Goal: Information Seeking & Learning: Find specific fact

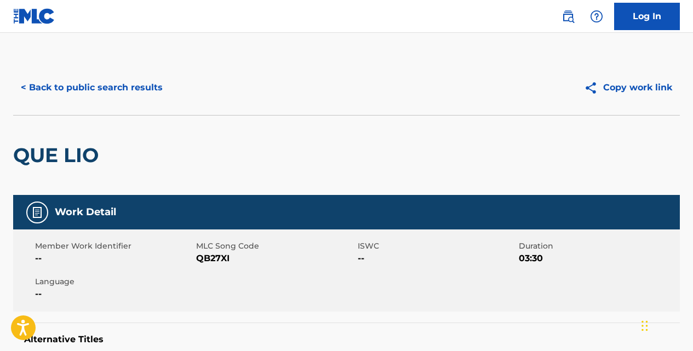
click at [147, 90] on button "< Back to public search results" at bounding box center [91, 87] width 157 height 27
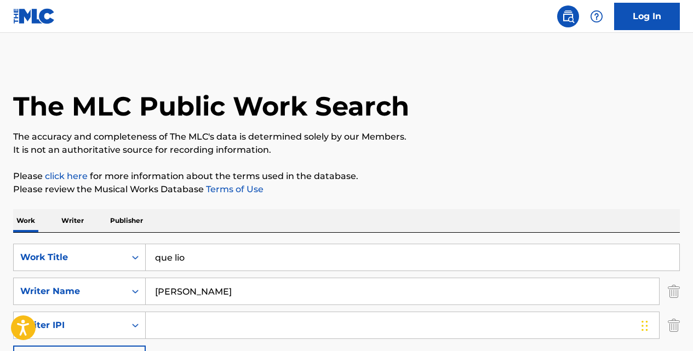
click at [227, 255] on input "que lio" at bounding box center [413, 257] width 534 height 26
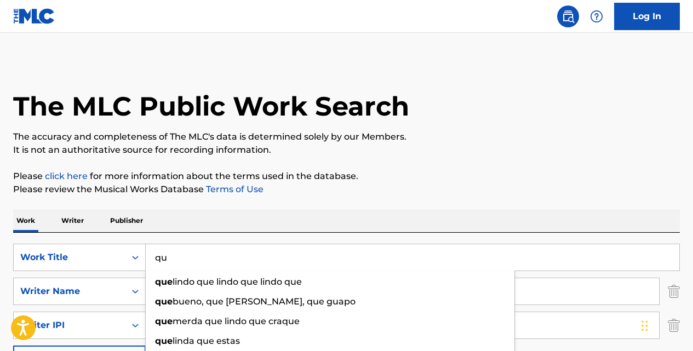
type input "q"
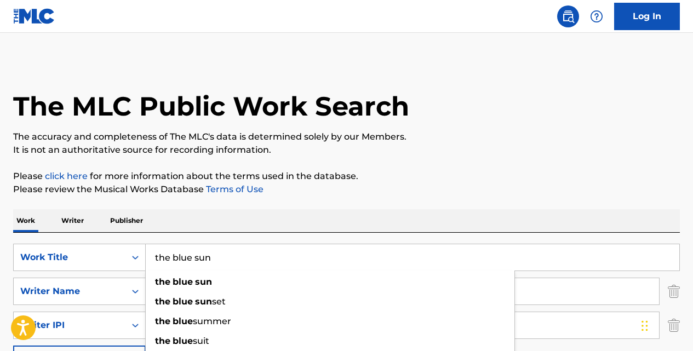
type input "the blue sun"
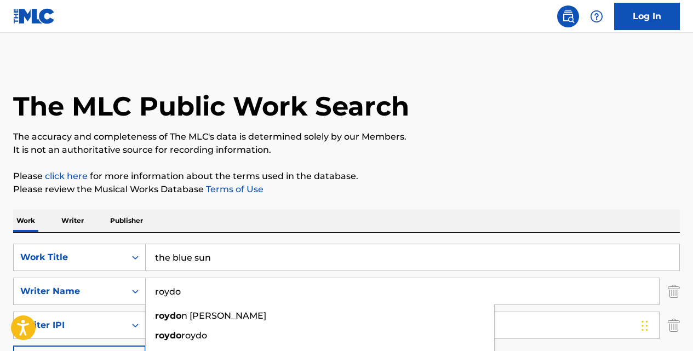
type input "roydo"
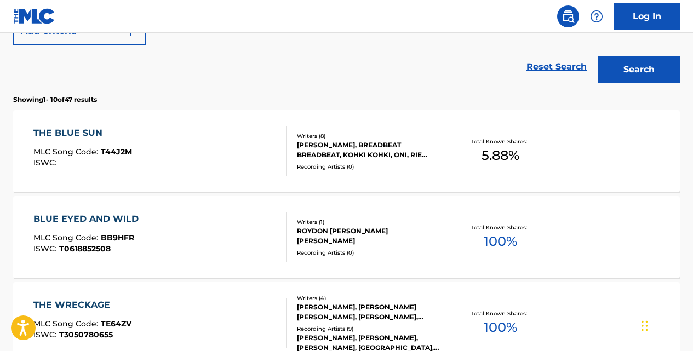
scroll to position [329, 0]
click at [97, 132] on div "THE BLUE SUN" at bounding box center [82, 132] width 99 height 13
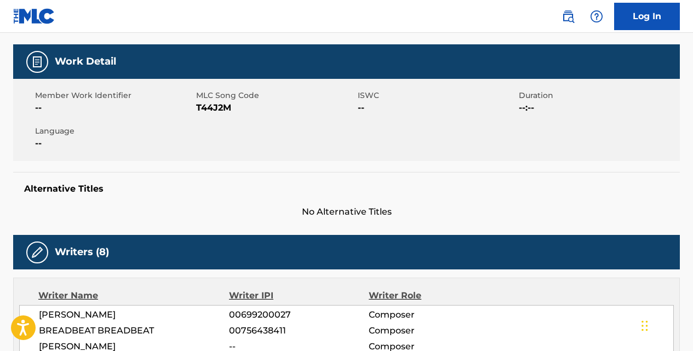
scroll to position [143, 0]
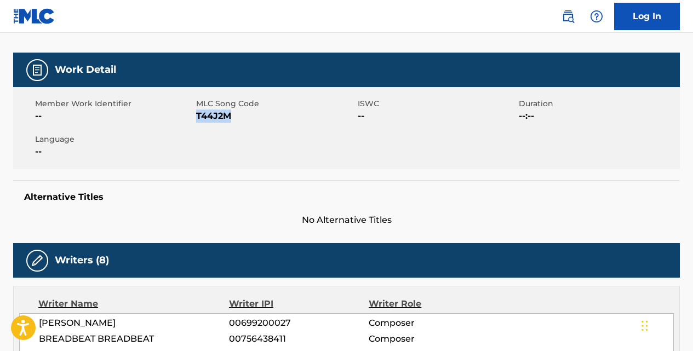
drag, startPoint x: 231, startPoint y: 113, endPoint x: 198, endPoint y: 113, distance: 32.9
click at [198, 113] on span "T44J2M" at bounding box center [275, 116] width 158 height 13
copy span "T44J2M"
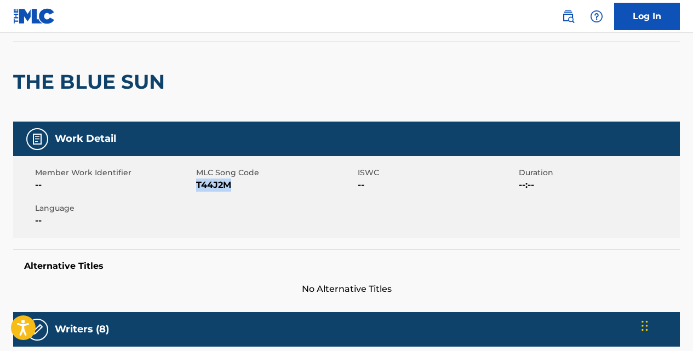
scroll to position [0, 0]
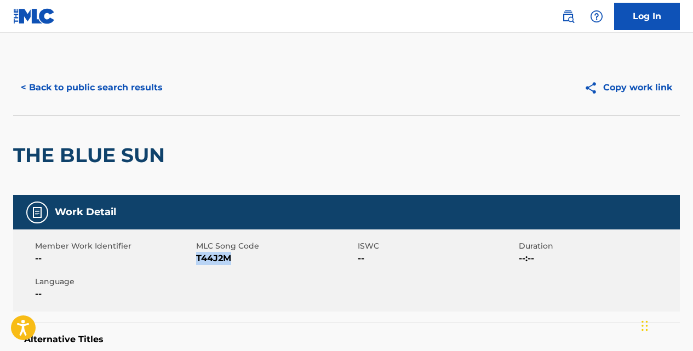
click at [156, 92] on button "< Back to public search results" at bounding box center [91, 87] width 157 height 27
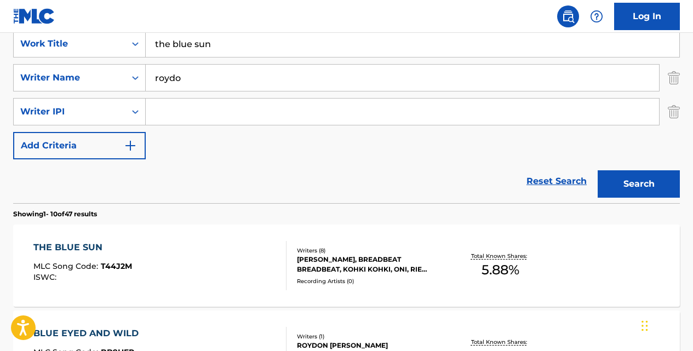
scroll to position [184, 0]
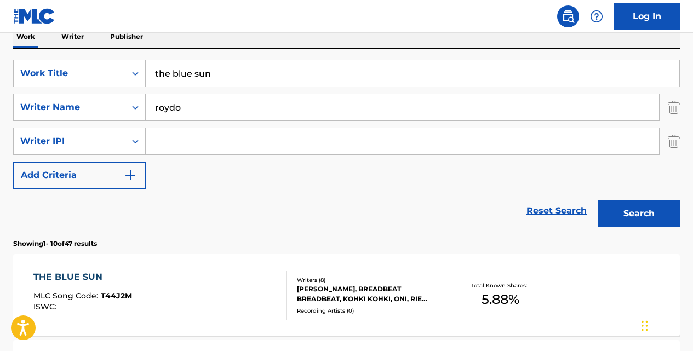
click at [258, 78] on input "the blue sun" at bounding box center [413, 73] width 534 height 26
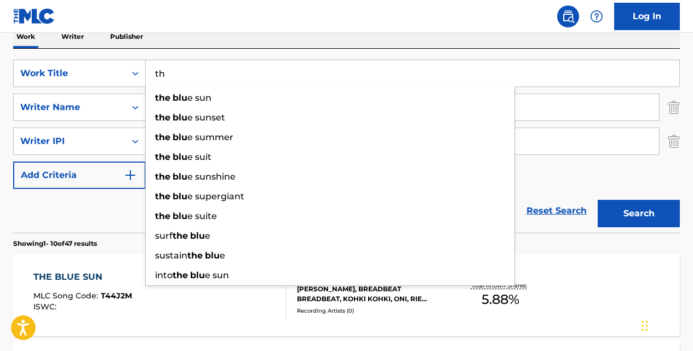
type input "t"
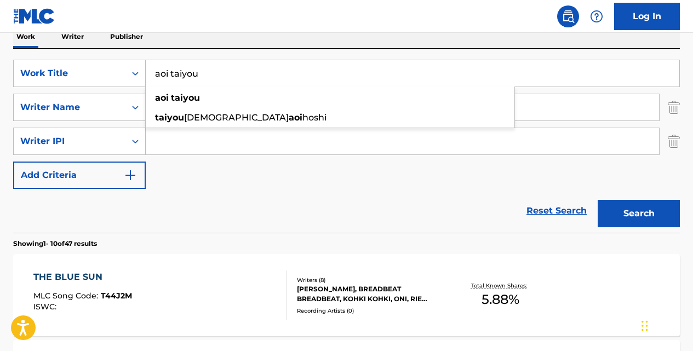
type input "aoi taiyou"
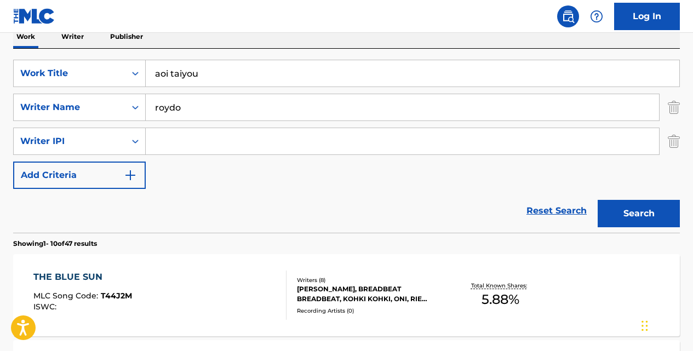
click at [598, 200] on button "Search" at bounding box center [639, 213] width 82 height 27
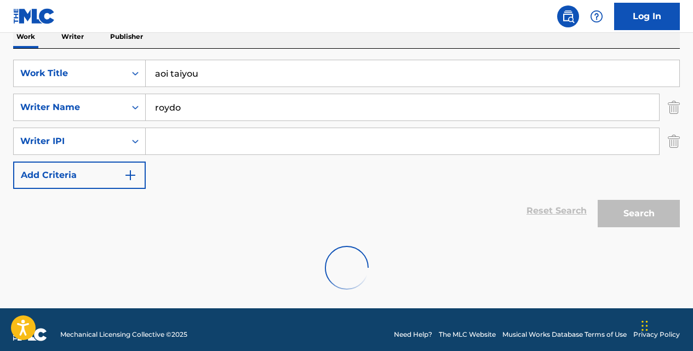
scroll to position [158, 0]
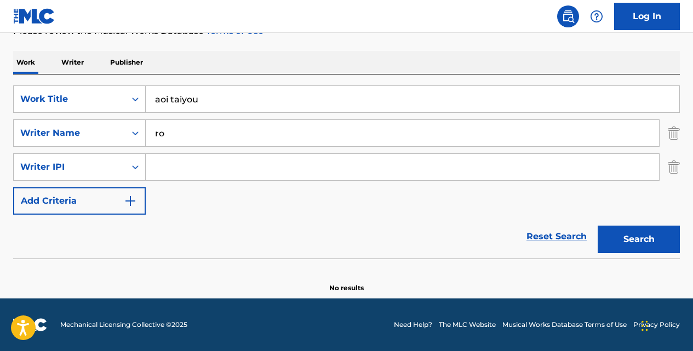
type input "r"
click at [598, 226] on button "Search" at bounding box center [639, 239] width 82 height 27
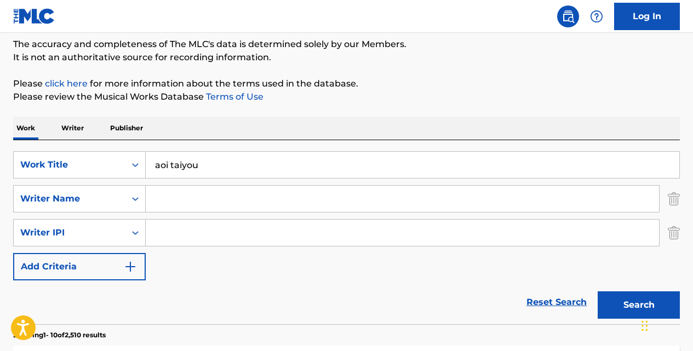
scroll to position [0, 0]
